Goal: Transaction & Acquisition: Purchase product/service

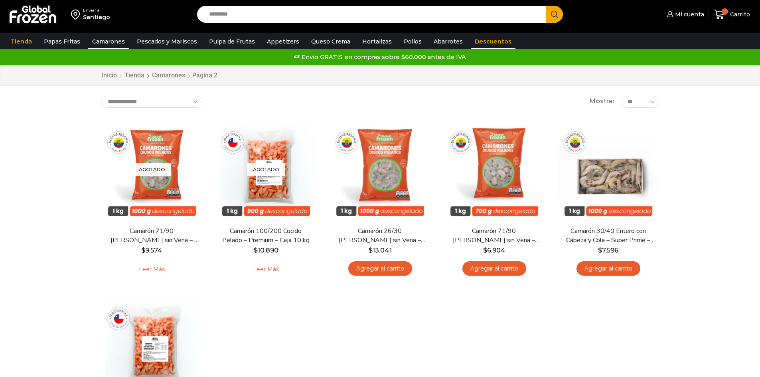
click at [490, 43] on link "Descuentos" at bounding box center [493, 41] width 45 height 15
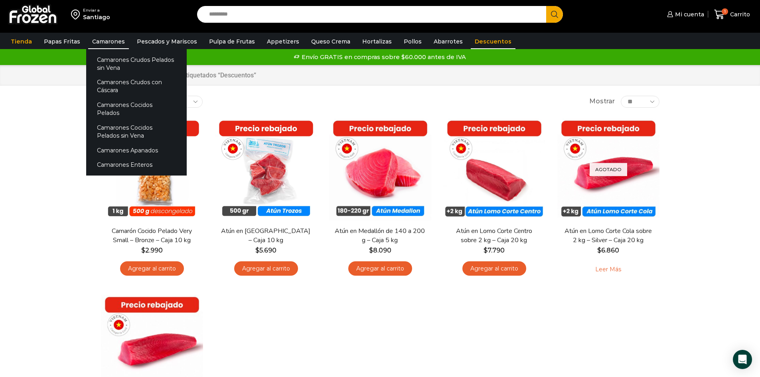
click at [114, 41] on link "Camarones" at bounding box center [108, 41] width 41 height 15
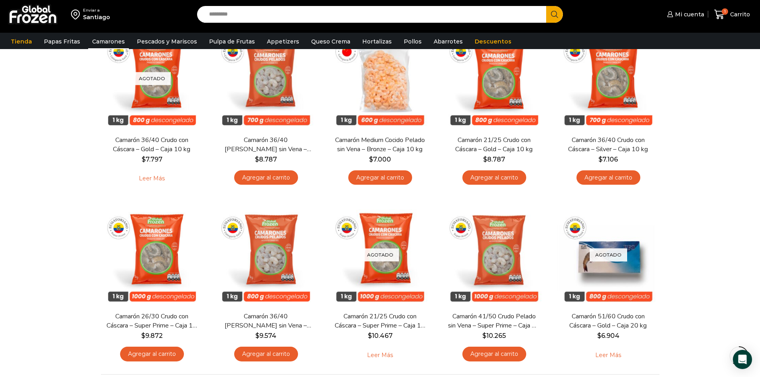
scroll to position [559, 0]
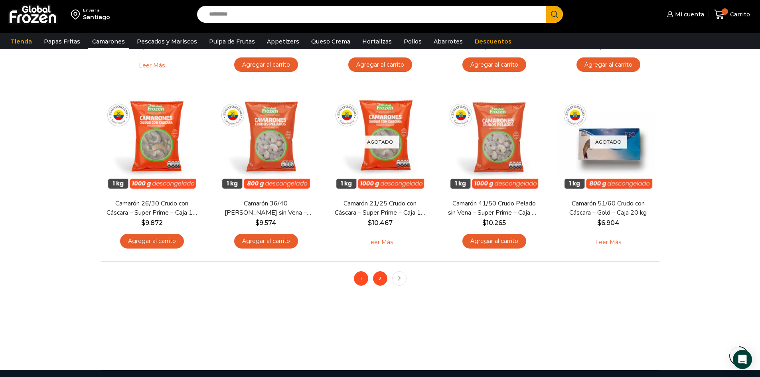
click at [382, 282] on link "2" at bounding box center [380, 278] width 14 height 14
